Goal: Information Seeking & Learning: Learn about a topic

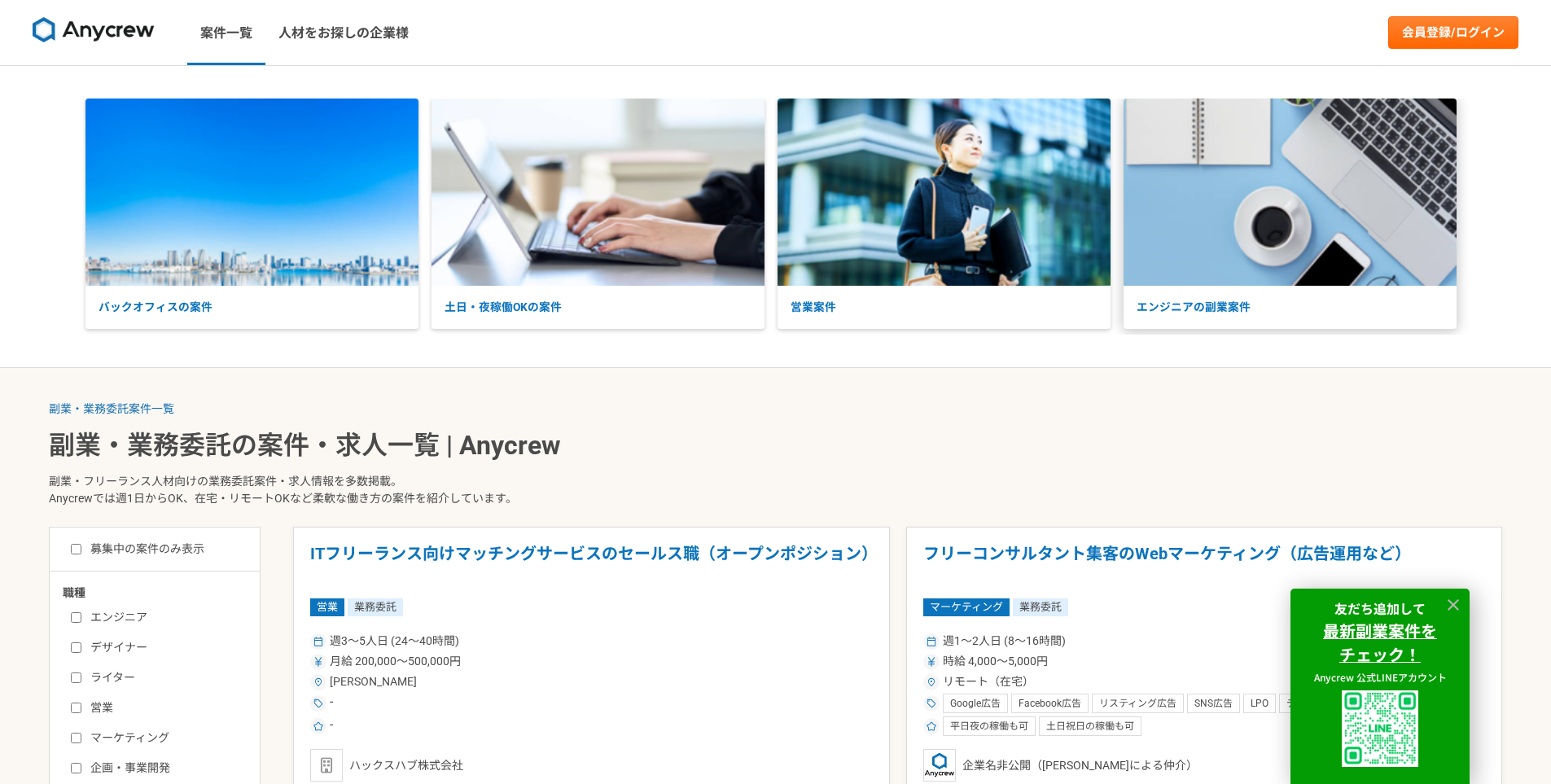
click at [1225, 306] on p "エンジニアの副業案件" at bounding box center [1291, 306] width 333 height 43
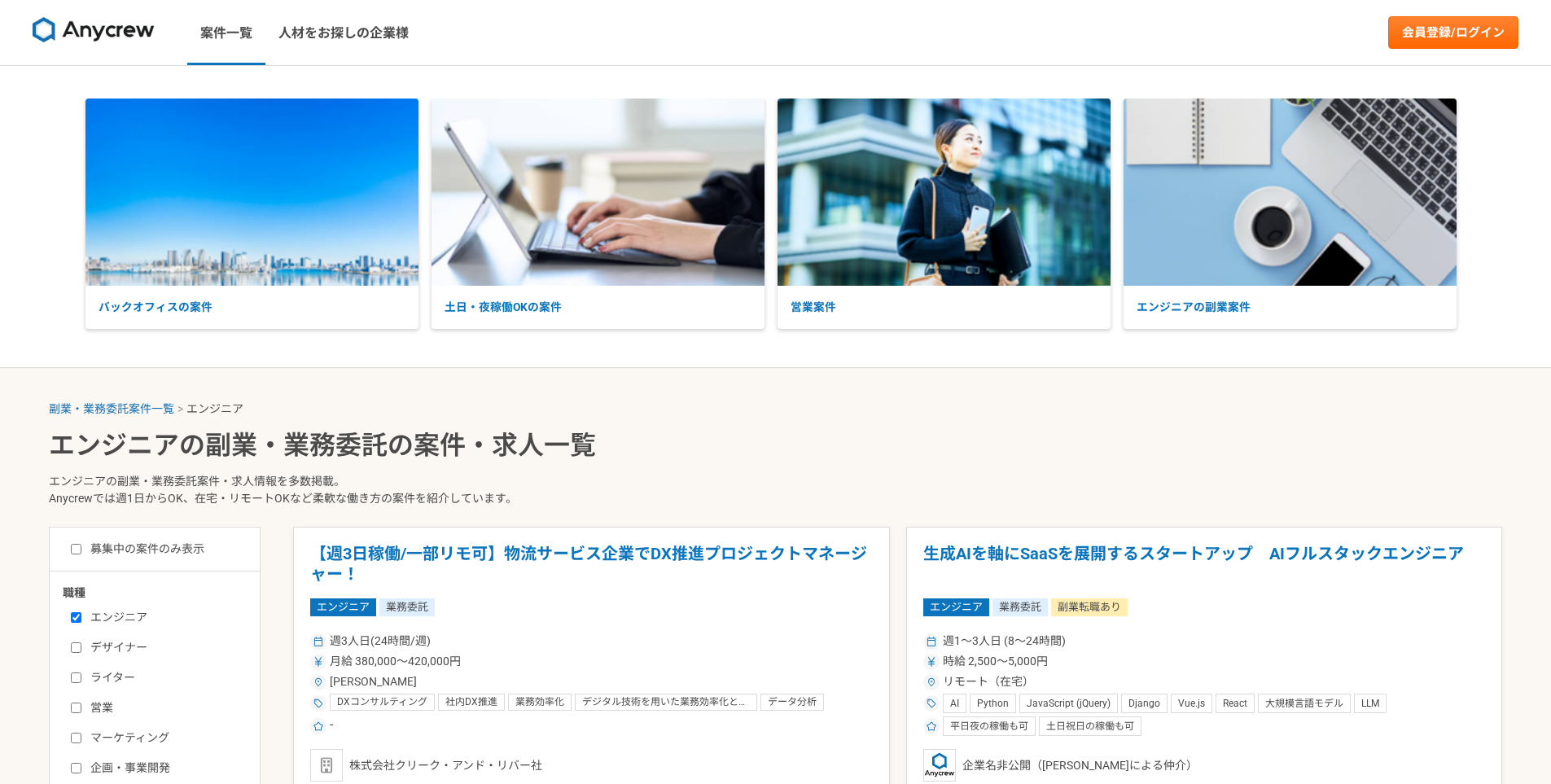
select select "3"
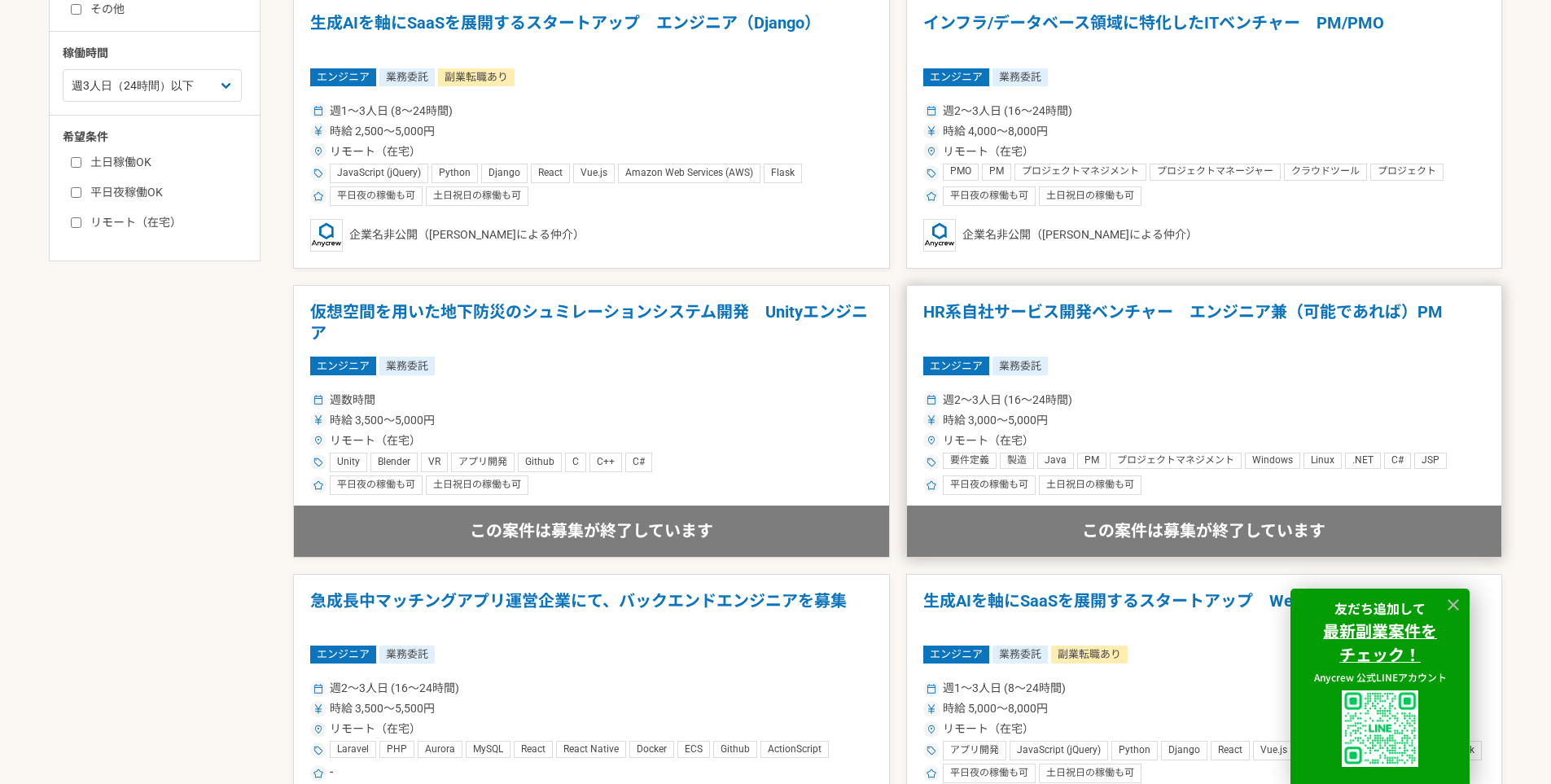
scroll to position [813, 0]
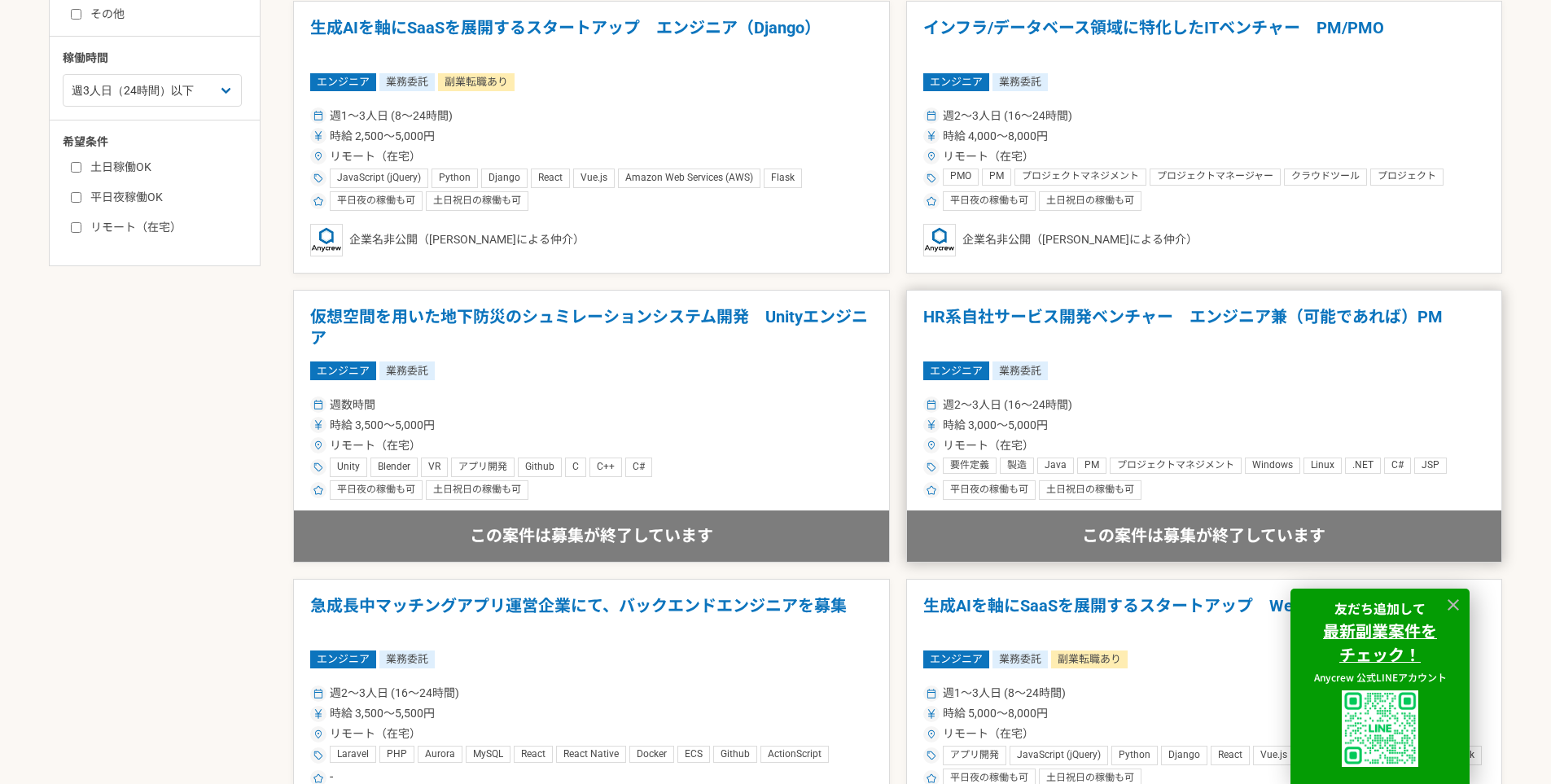
click at [1103, 317] on h1 "HR系自社サービス開発ベンチャー　エンジニア兼（可能であれば）PM" at bounding box center [1204, 327] width 562 height 41
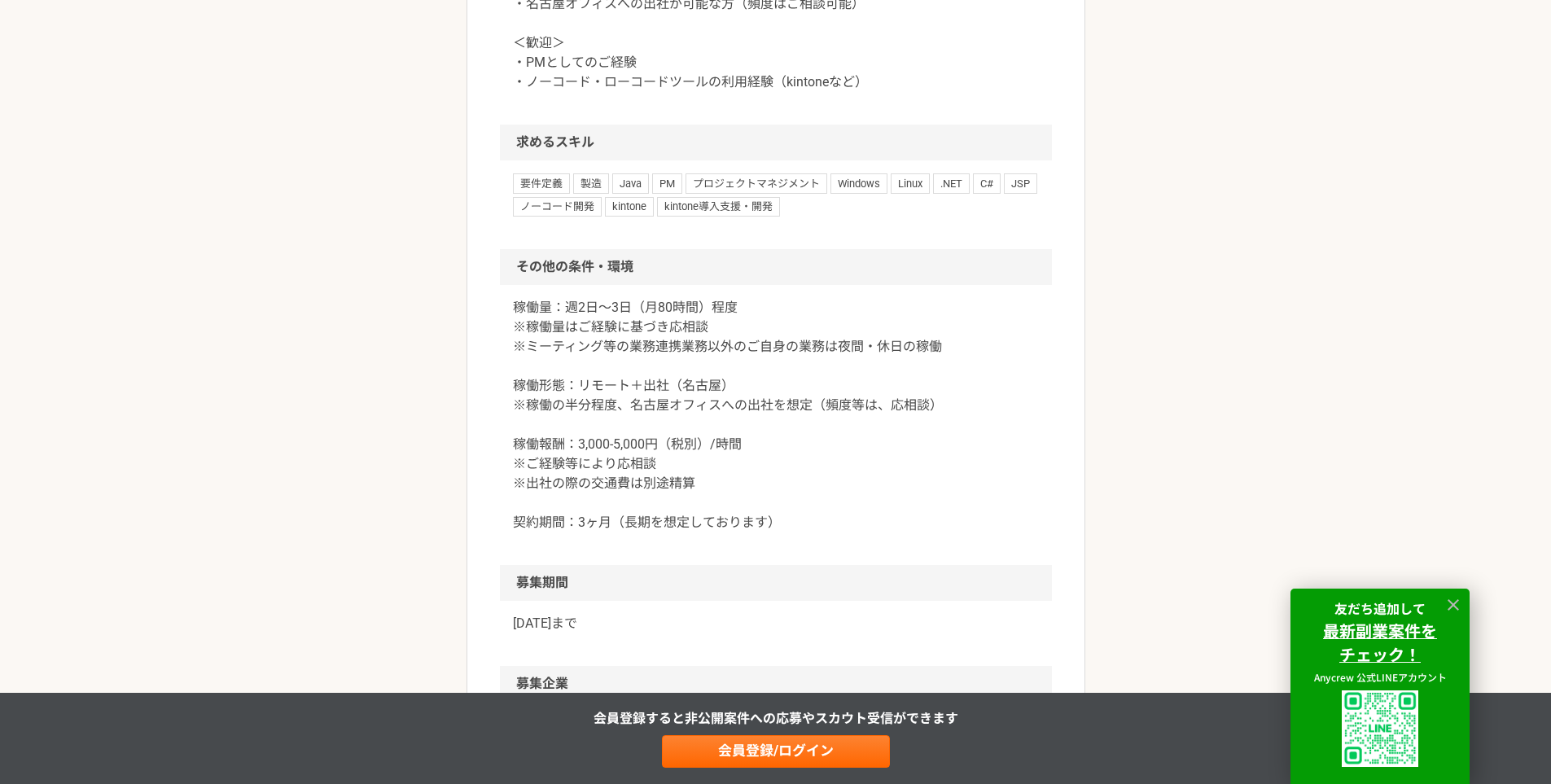
scroll to position [1546, 0]
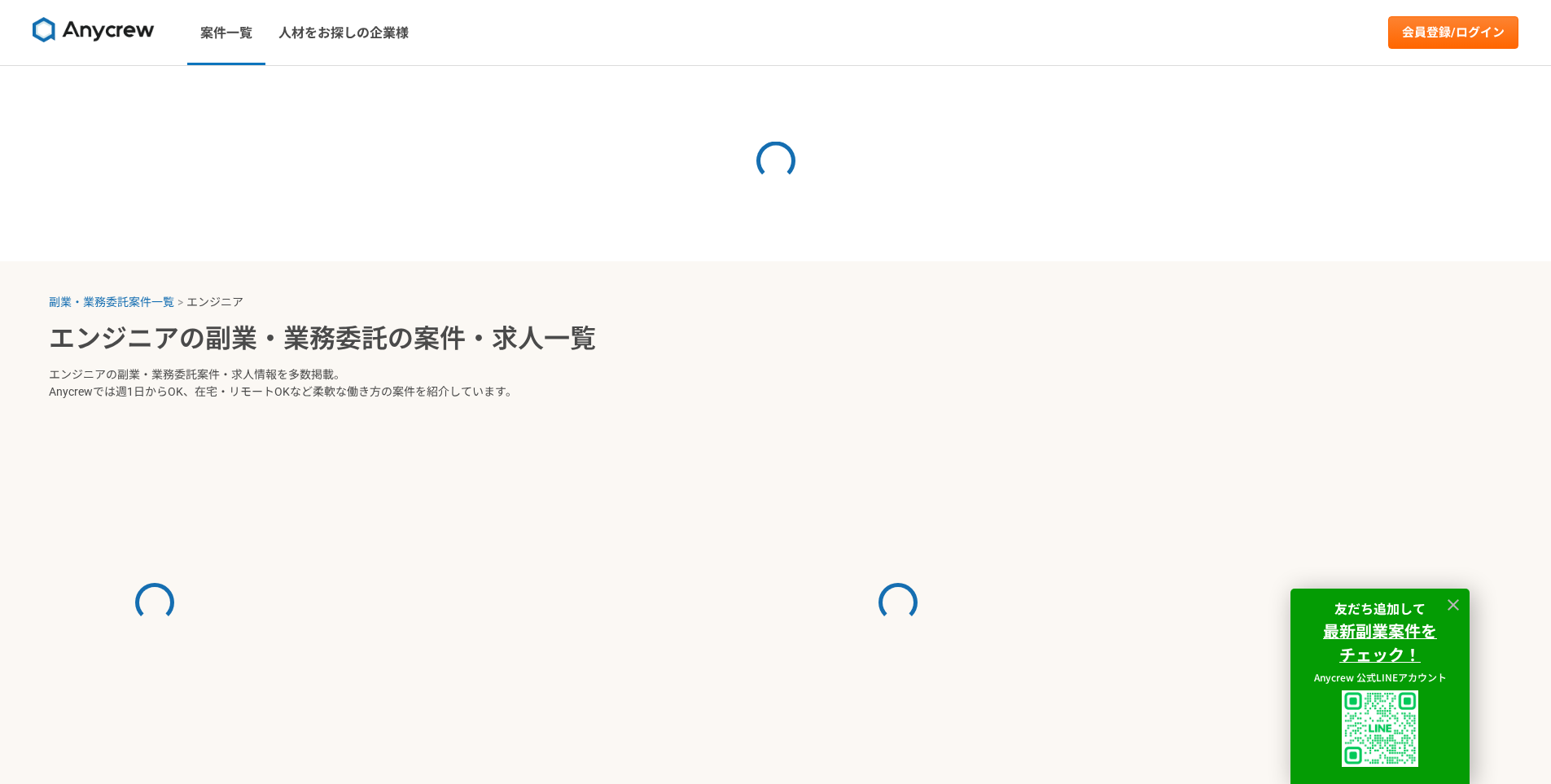
select select "3"
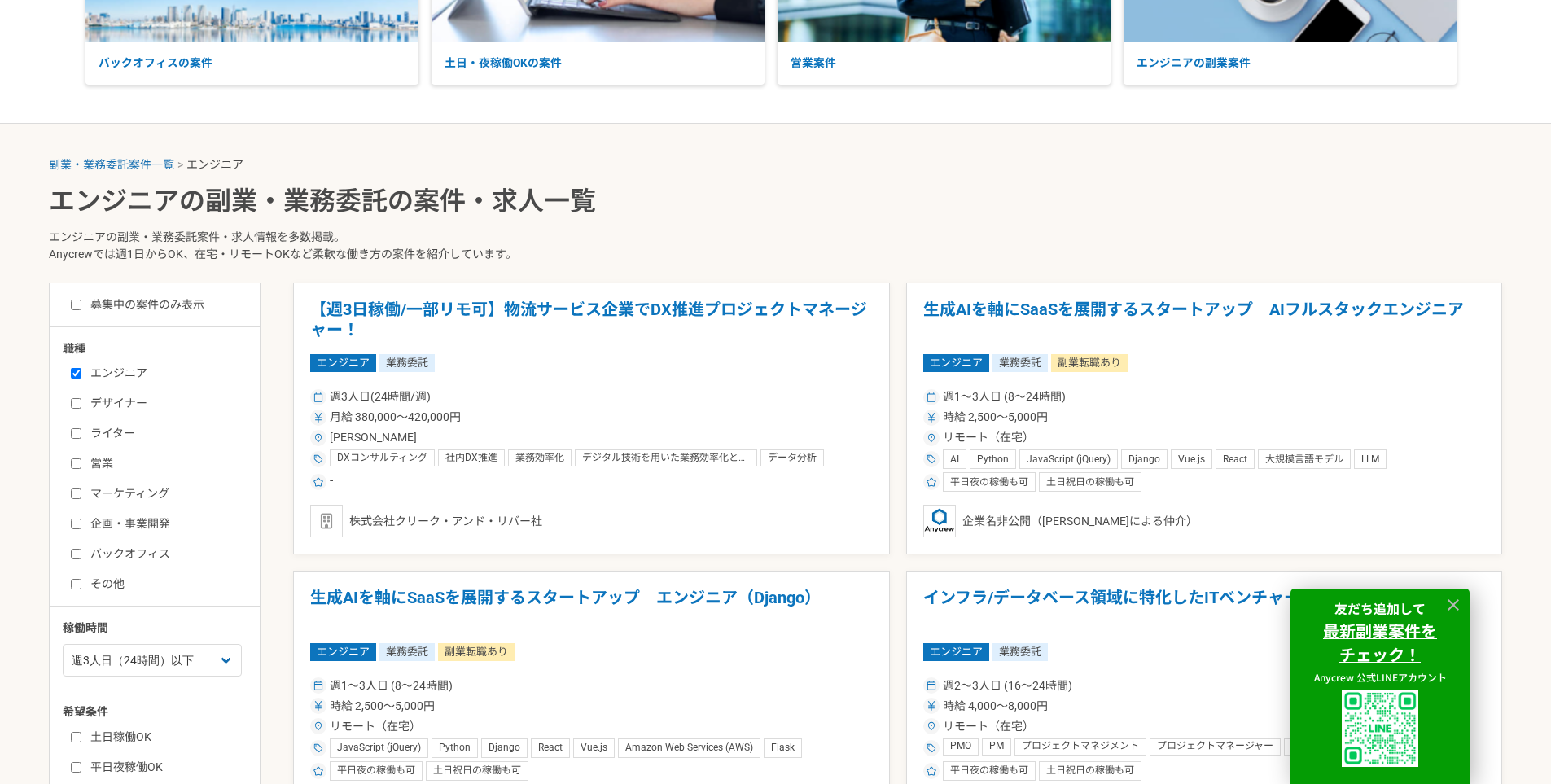
scroll to position [81, 0]
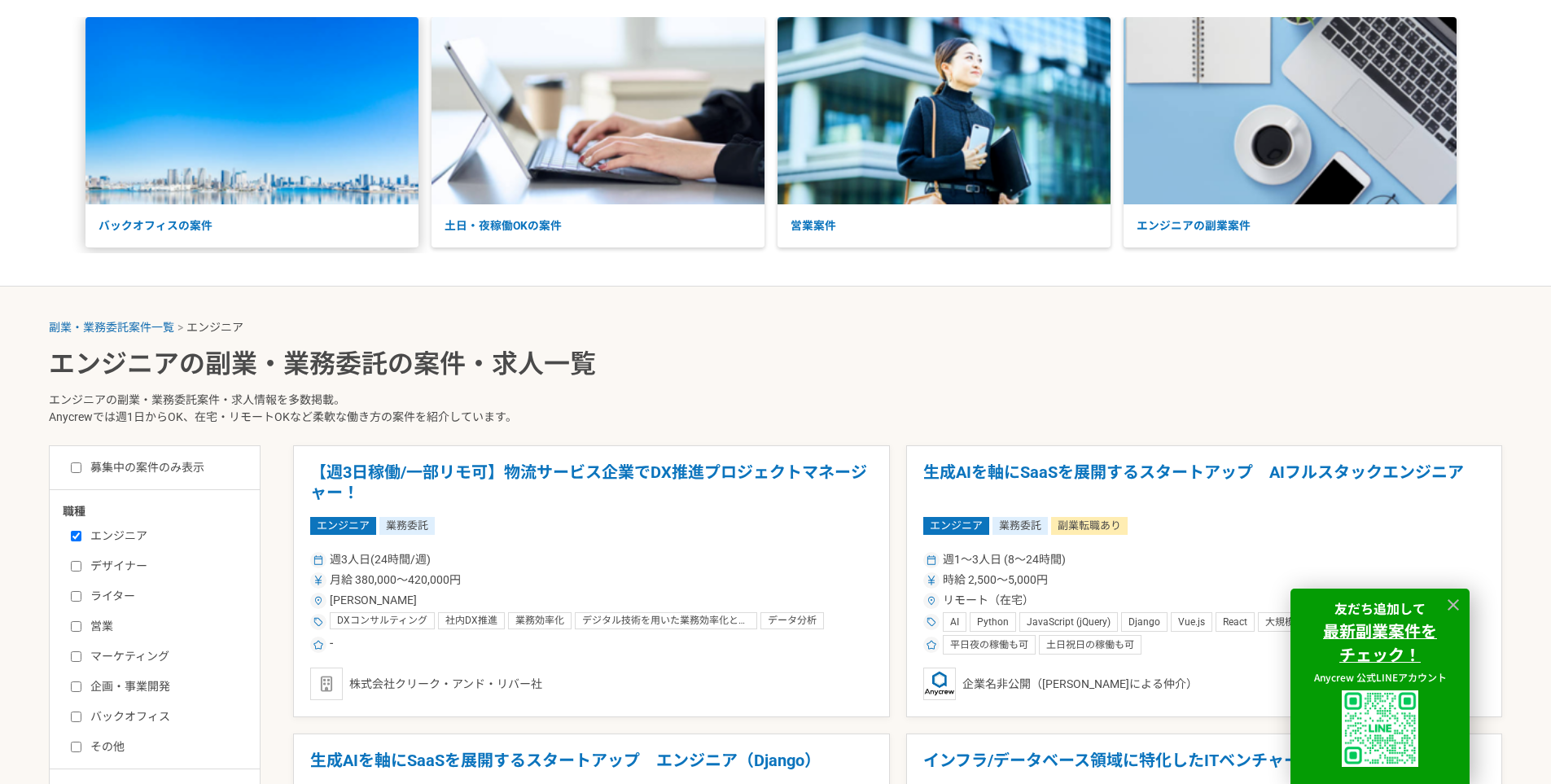
click at [220, 127] on img at bounding box center [252, 110] width 333 height 187
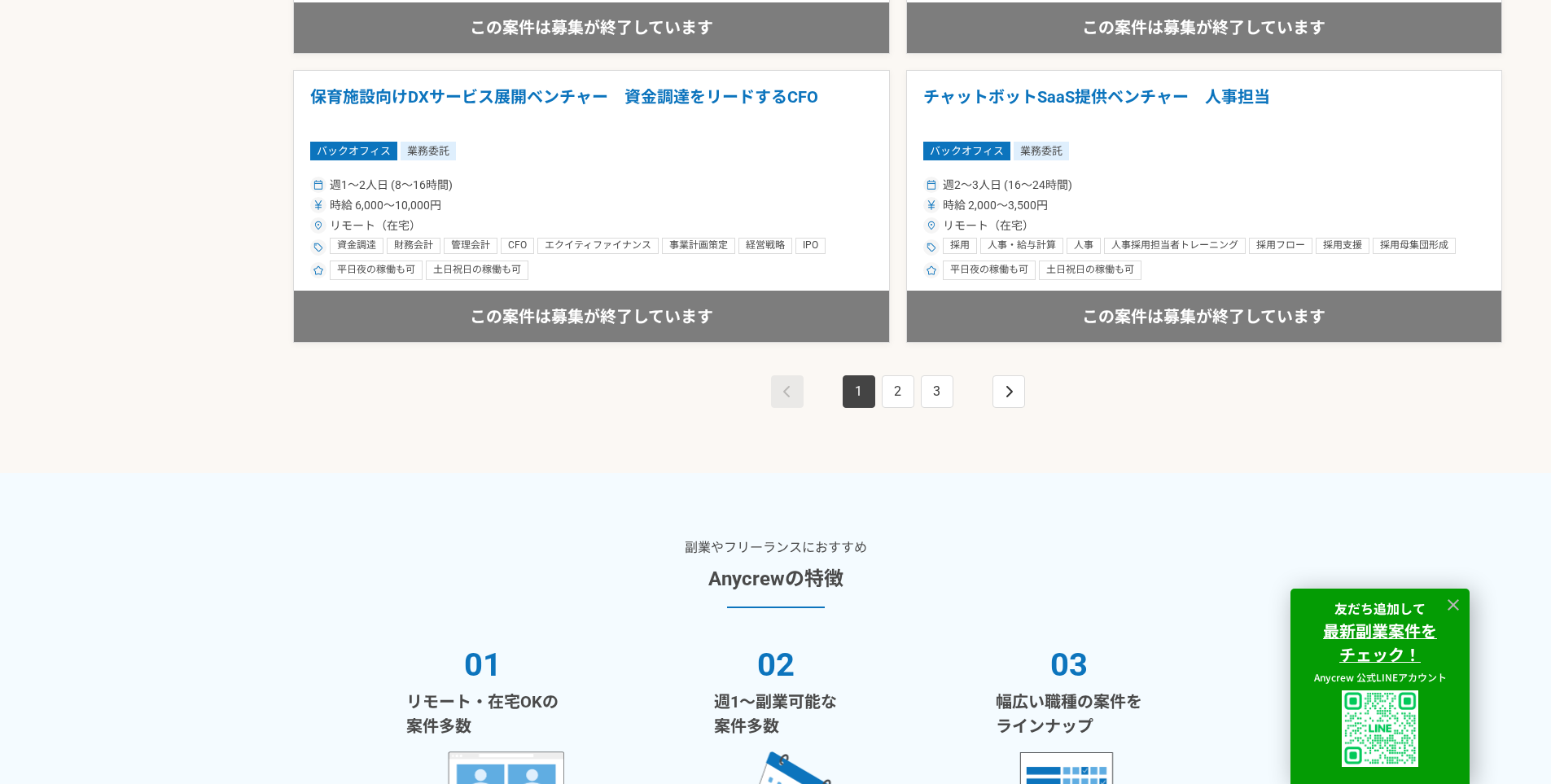
scroll to position [3093, 0]
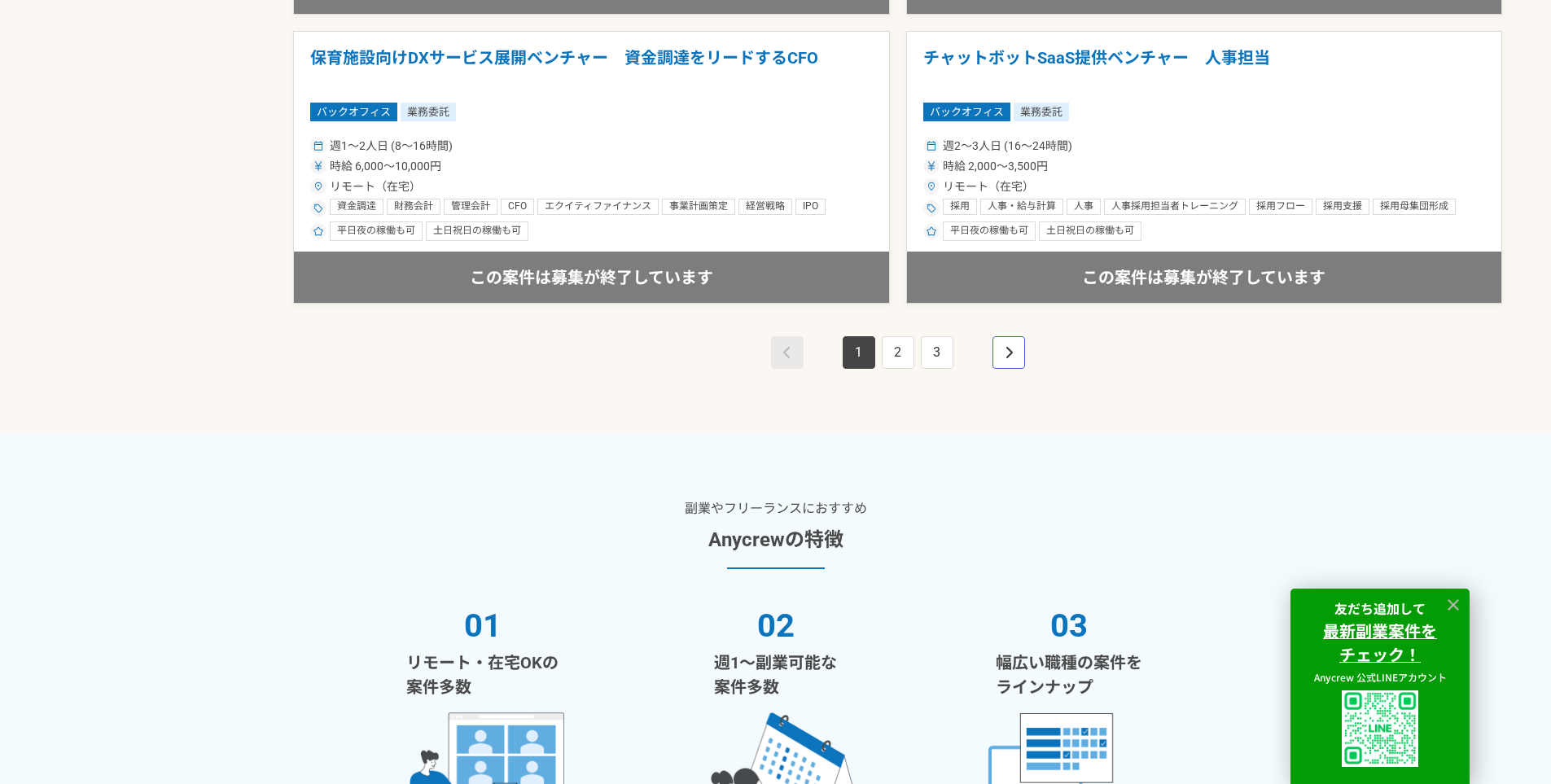
click at [1011, 350] on icon "pagination" at bounding box center [1008, 352] width 8 height 13
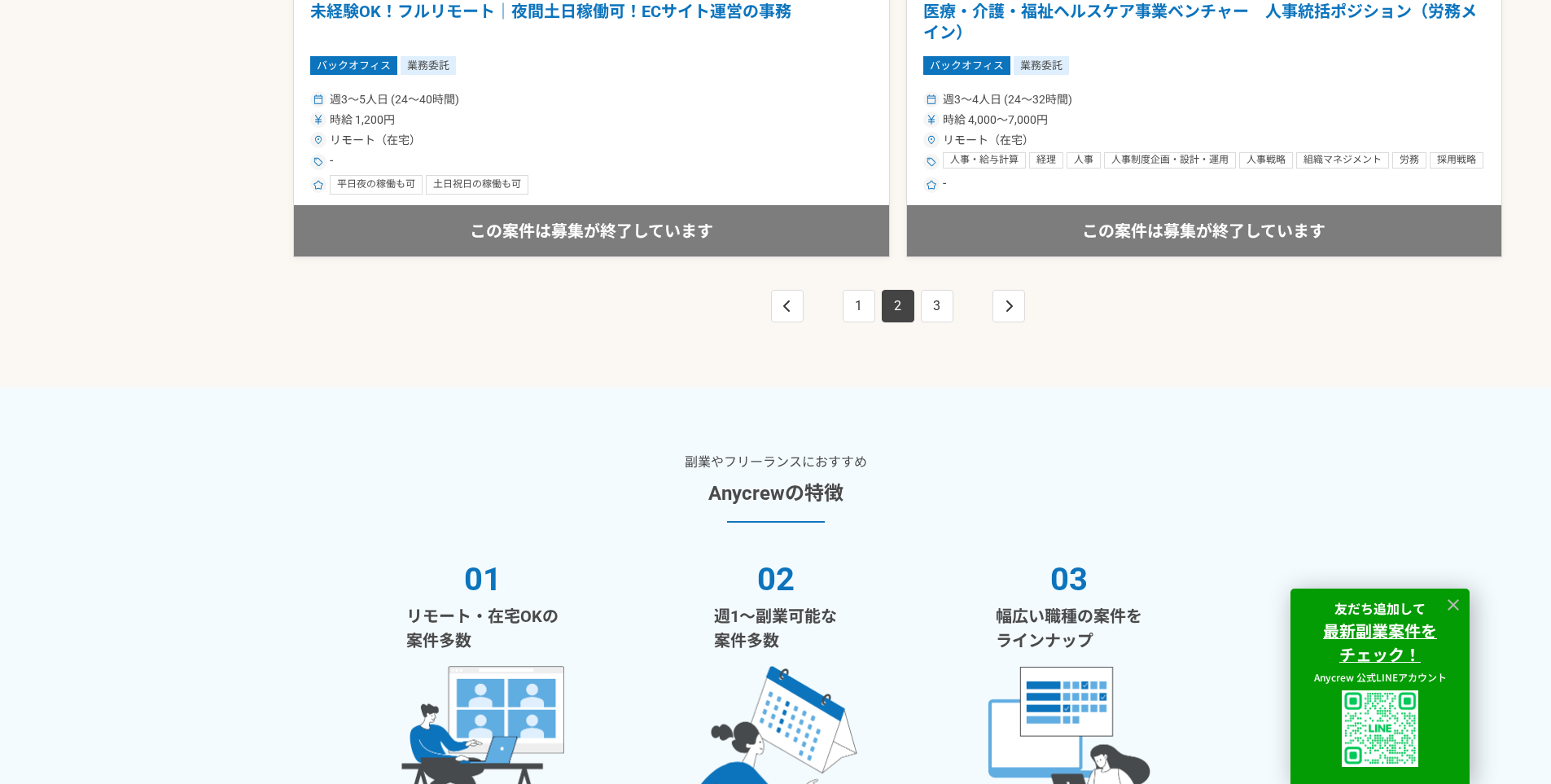
scroll to position [3174, 0]
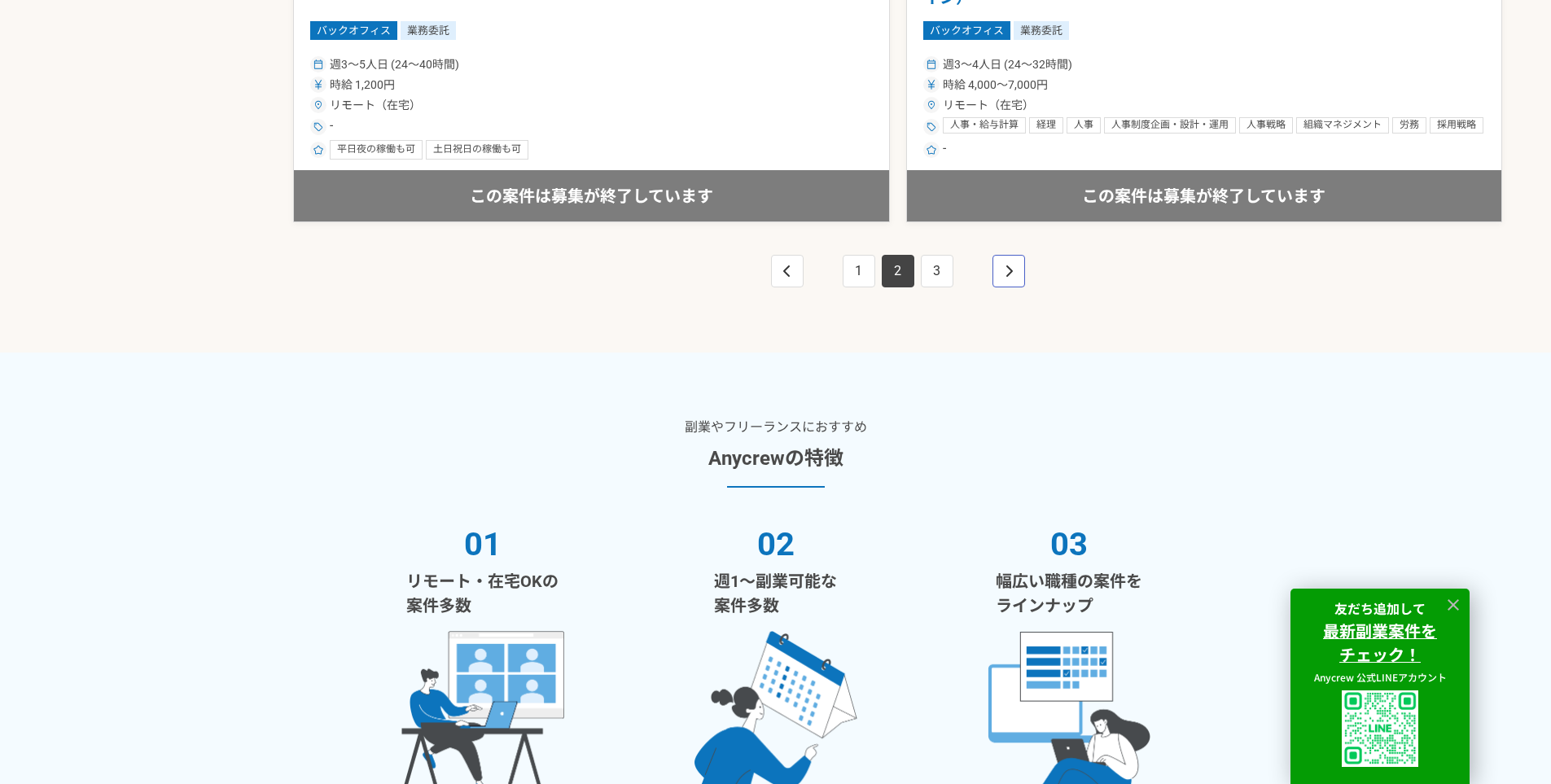
click at [1002, 271] on link "pagination" at bounding box center [1008, 271] width 32 height 32
